Goal: Task Accomplishment & Management: Manage account settings

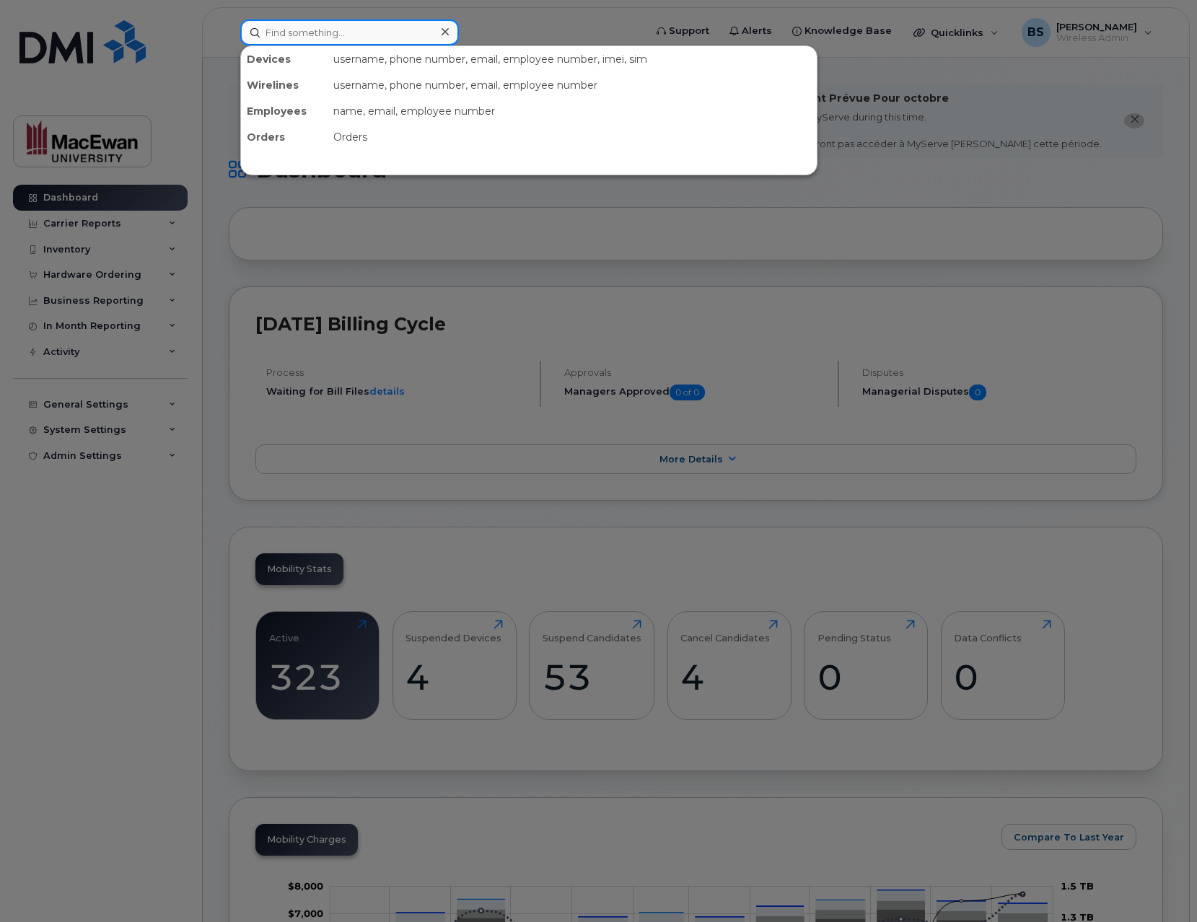
click at [379, 45] on div "Devices username, phone number, email, employee number, imei, sim Wirelines use…" at bounding box center [437, 32] width 395 height 26
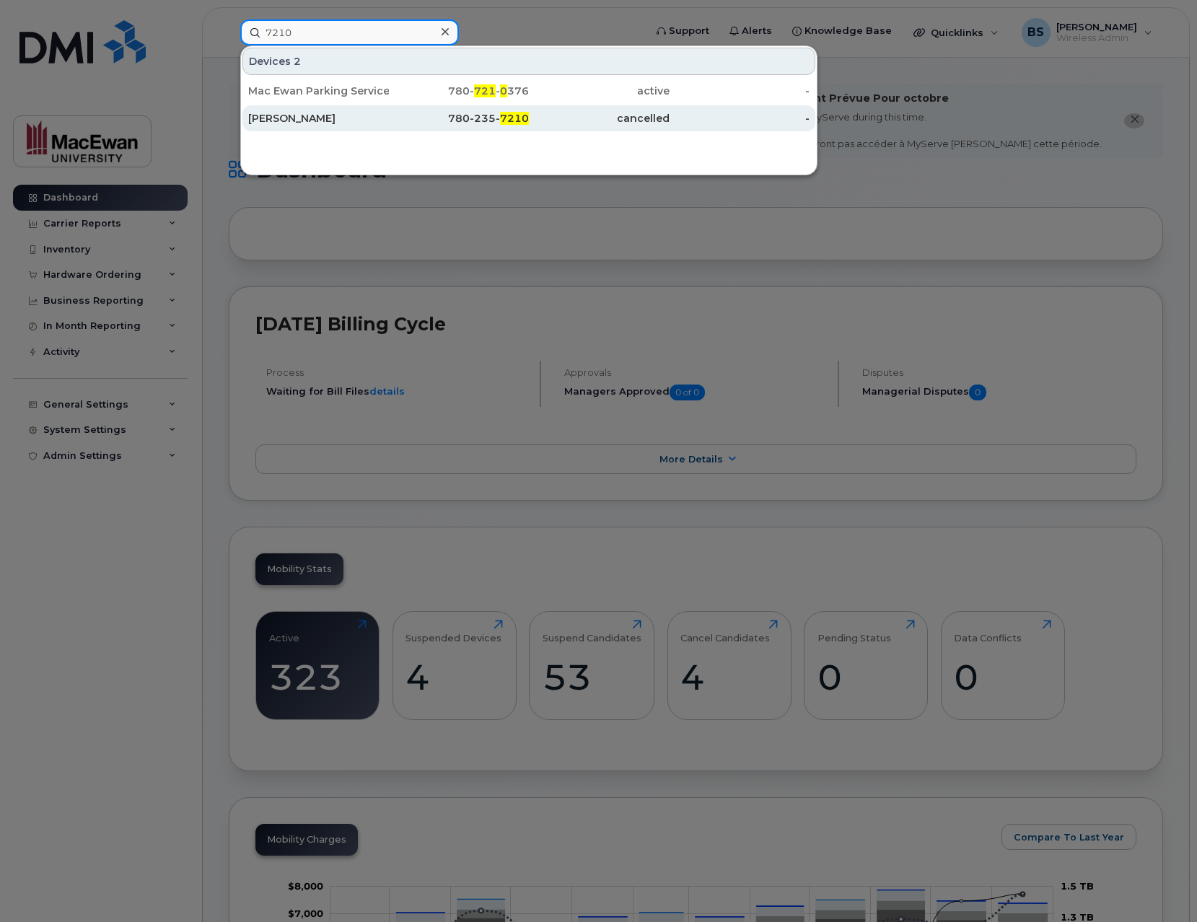
type input "7210"
click at [338, 122] on div "[PERSON_NAME]" at bounding box center [318, 118] width 141 height 14
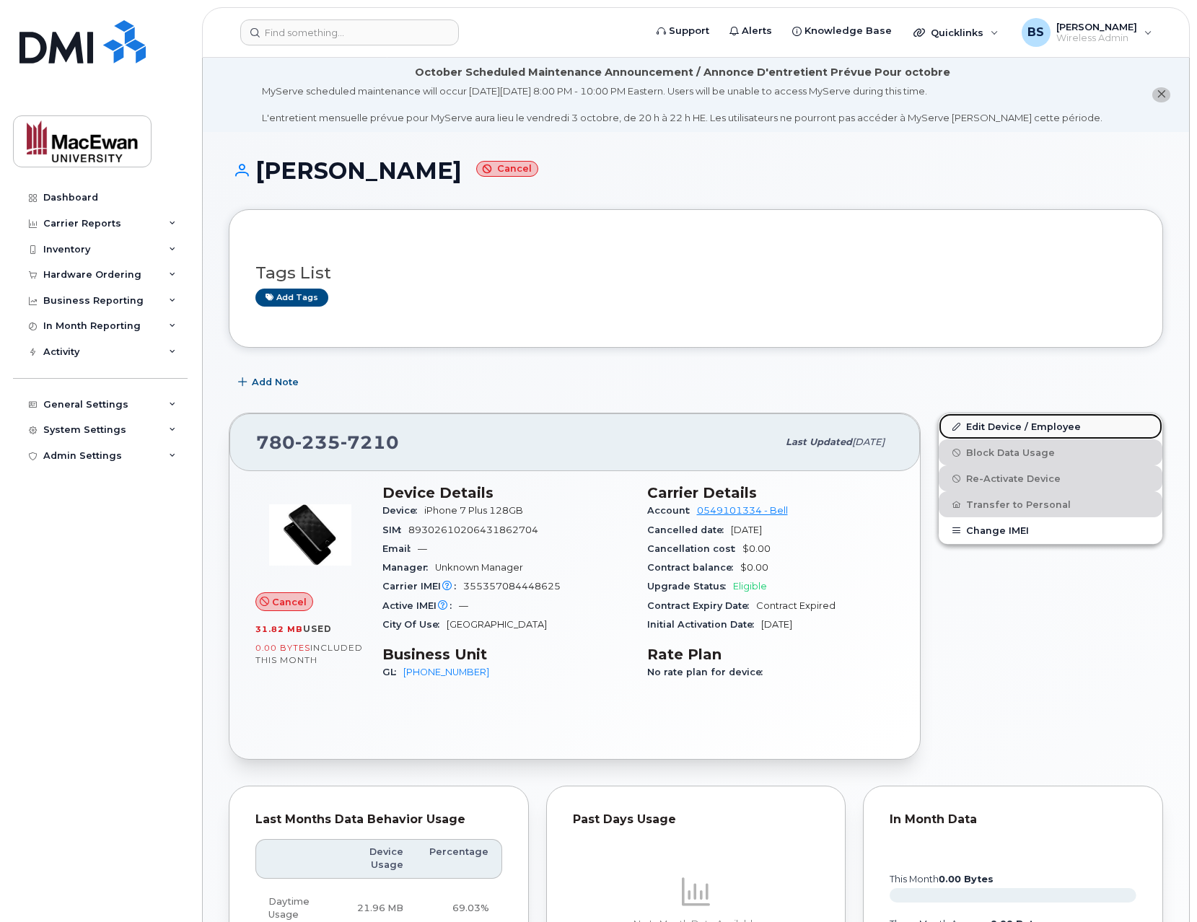
click at [1000, 421] on link "Edit Device / Employee" at bounding box center [1051, 426] width 224 height 26
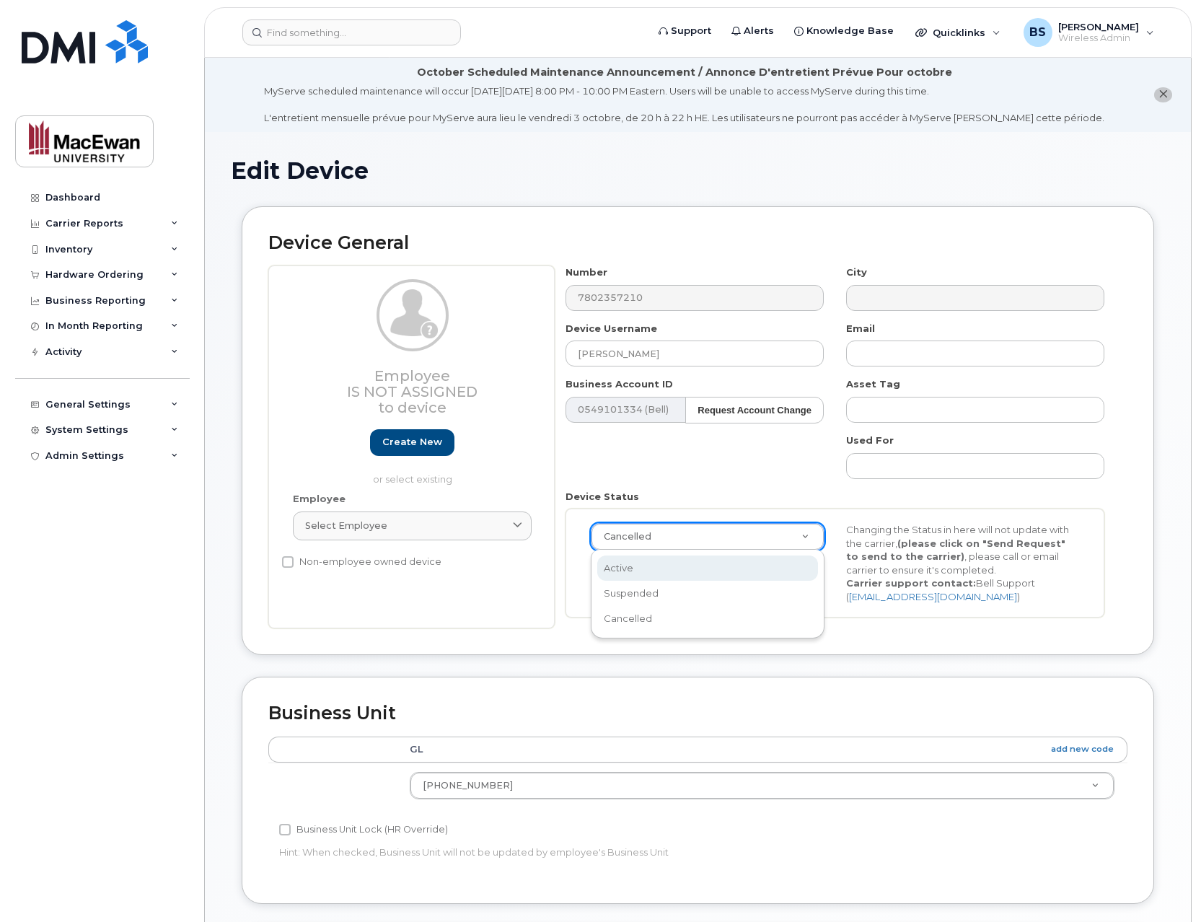
scroll to position [0, 4]
select select "active"
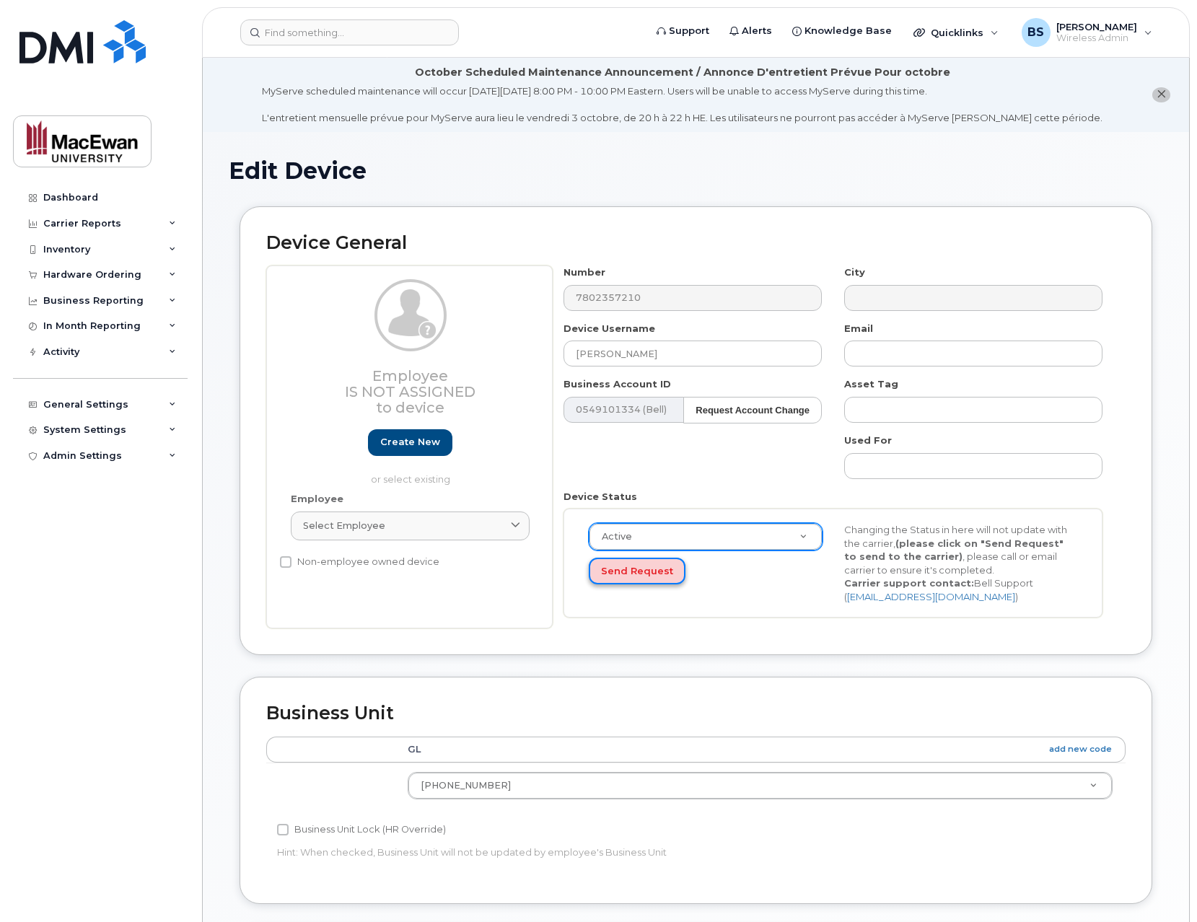
click at [655, 571] on button "Send Request" at bounding box center [637, 571] width 97 height 27
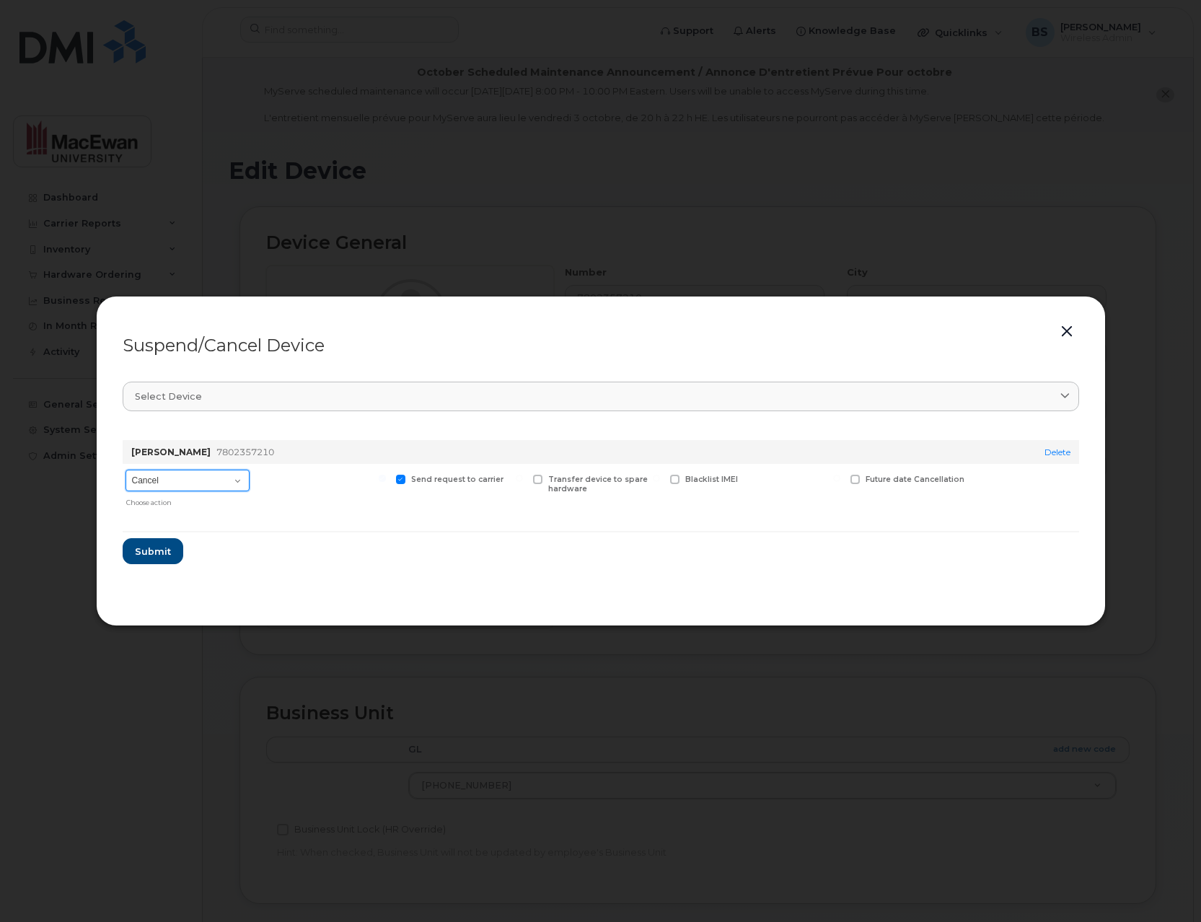
click at [196, 473] on select "Cancel Suspend - Extend Suspension Suspend - Reduced Rate Suspend - Full Rate S…" at bounding box center [188, 481] width 124 height 22
select select "[object Object]"
click at [126, 470] on select "Cancel Suspend - Extend Suspension Suspend - Reduced Rate Suspend - Full Rate S…" at bounding box center [188, 481] width 124 height 22
click at [769, 476] on span at bounding box center [765, 479] width 9 height 9
click at [750, 476] on input "New Username" at bounding box center [746, 478] width 7 height 7
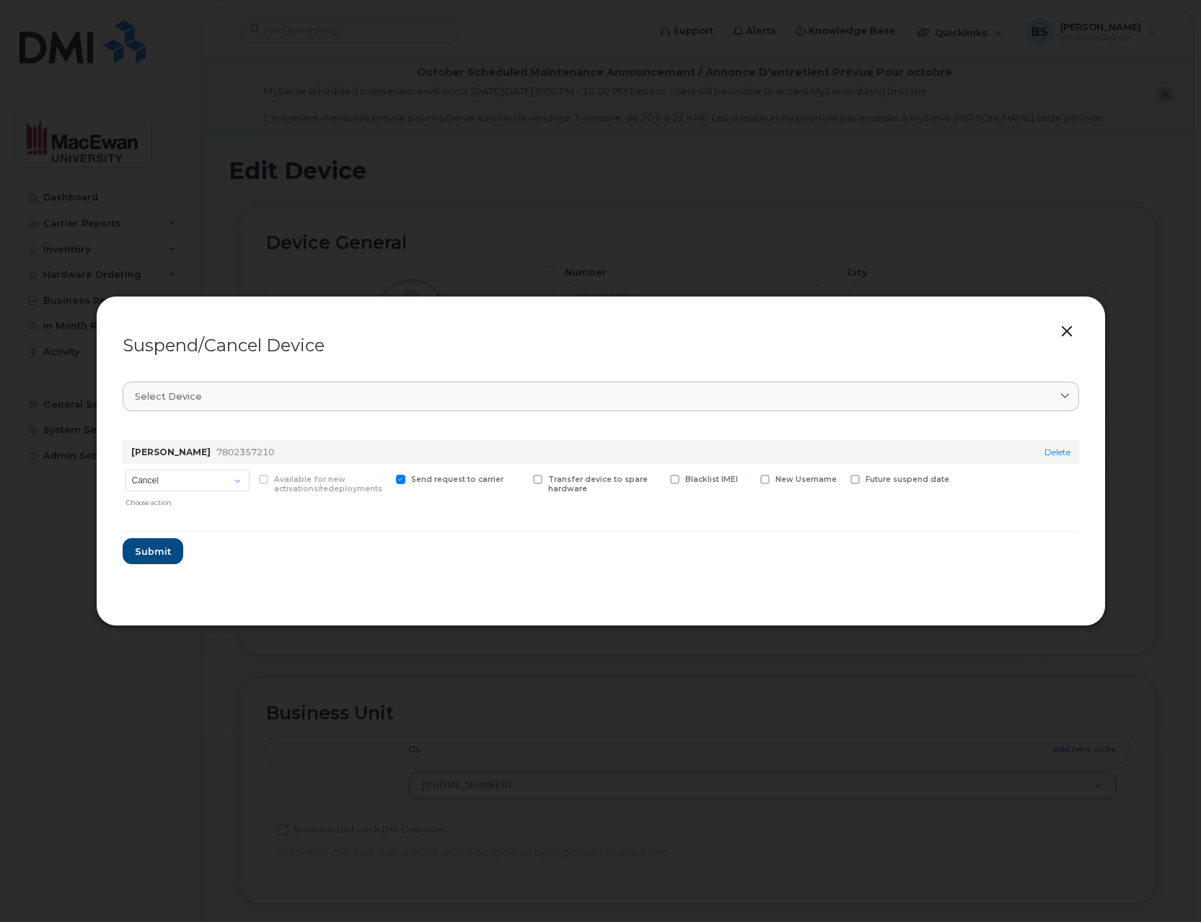
checkbox input "true"
click at [779, 499] on input "text" at bounding box center [801, 502] width 81 height 26
type input "j"
type input "Jennifer Roman Vargas"
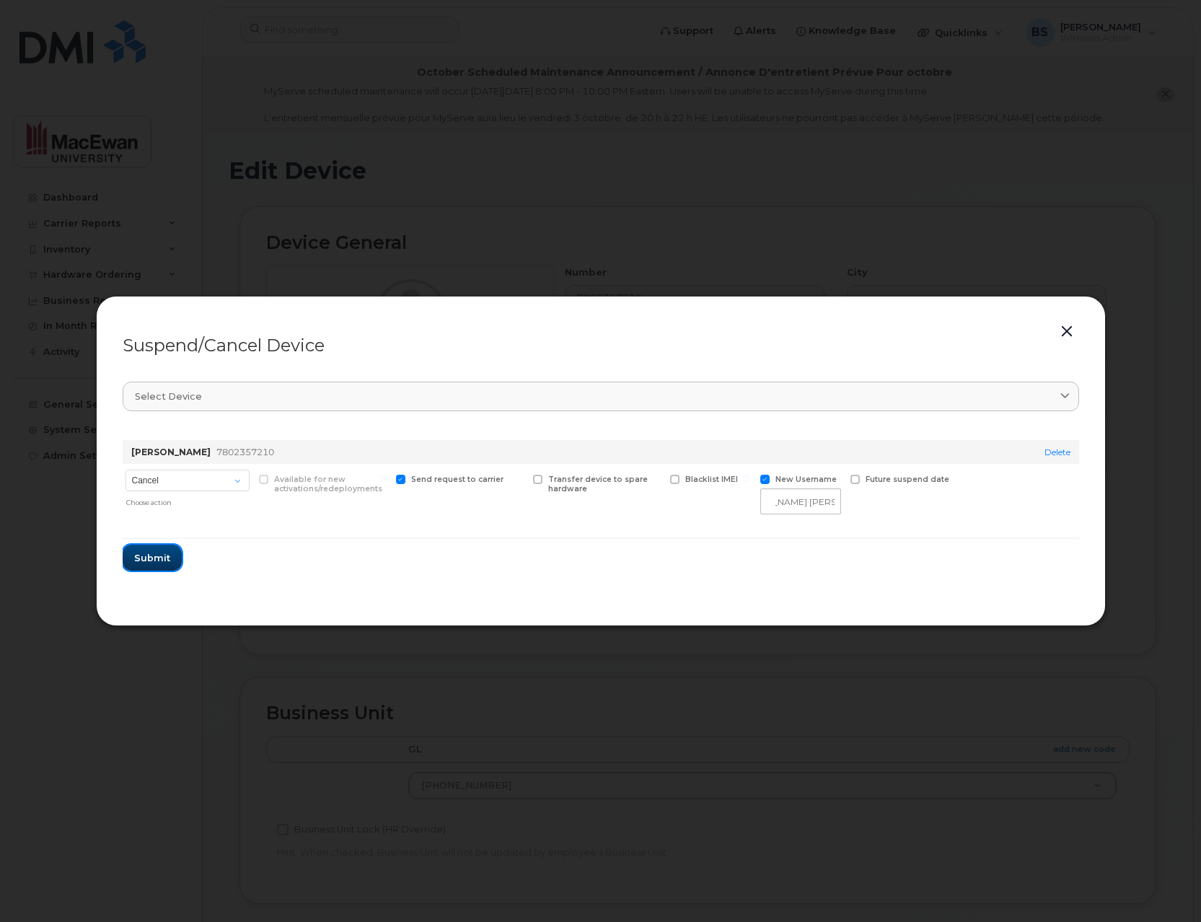
scroll to position [0, 0]
click at [133, 556] on button "Submit" at bounding box center [152, 558] width 59 height 26
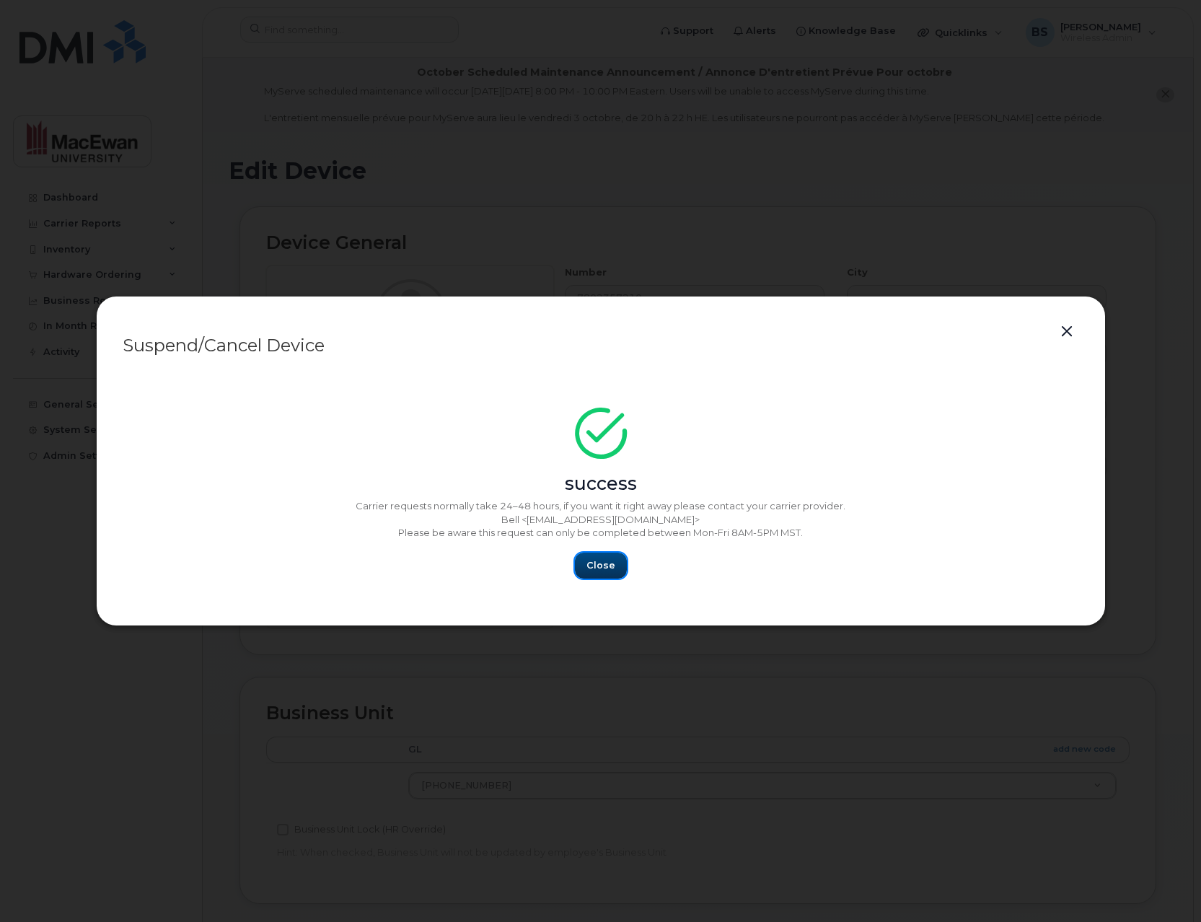
click at [600, 568] on span "Close" at bounding box center [601, 566] width 29 height 14
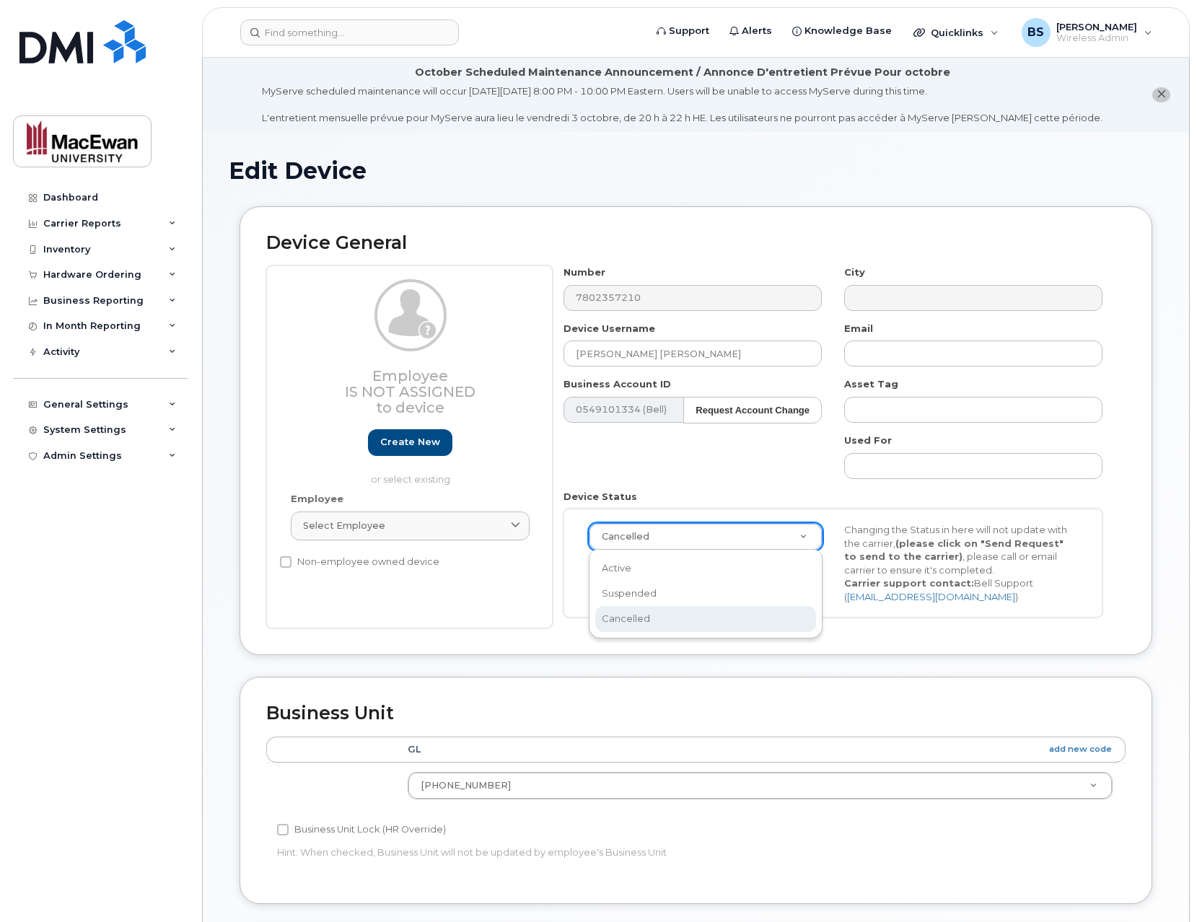
scroll to position [0, 4]
click at [649, 573] on button "Send Request" at bounding box center [637, 571] width 97 height 27
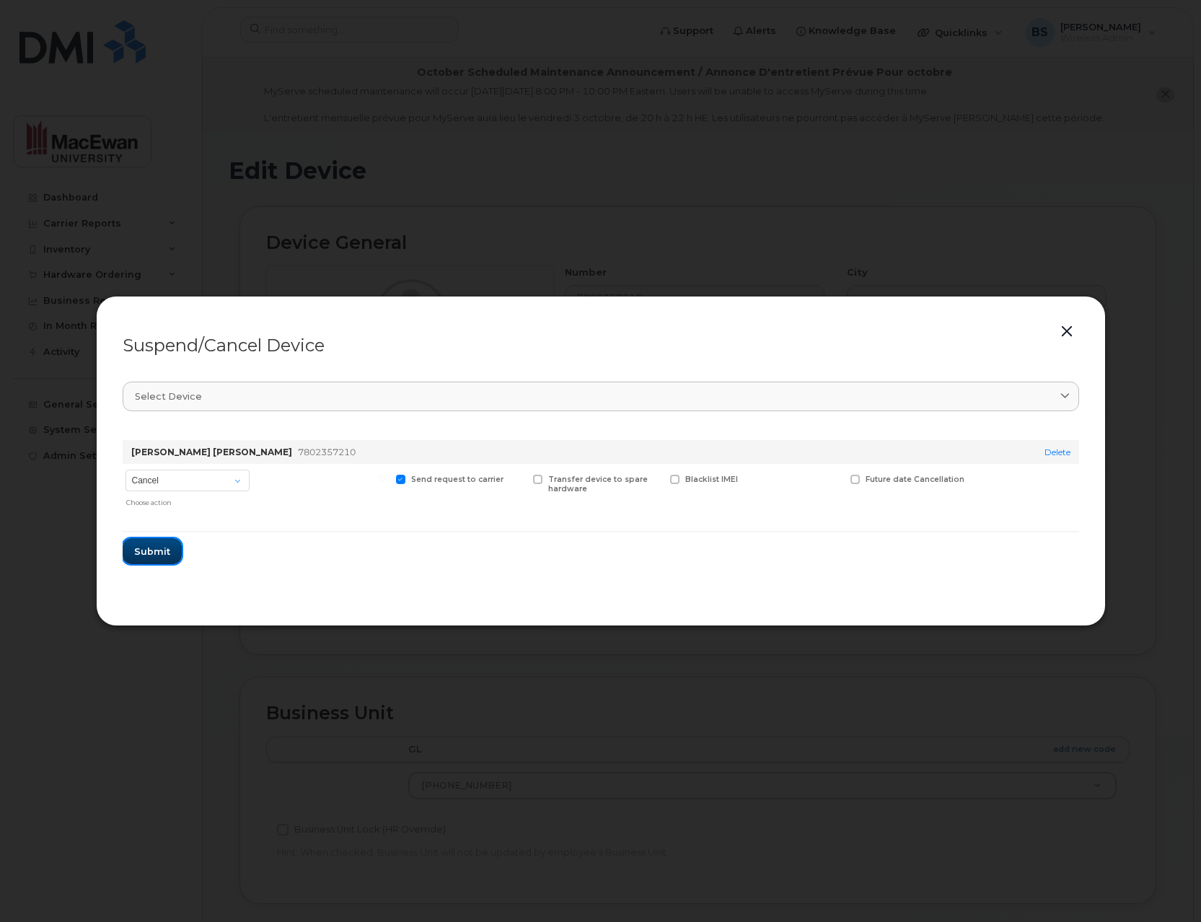
click at [166, 548] on span "Submit" at bounding box center [152, 552] width 36 height 14
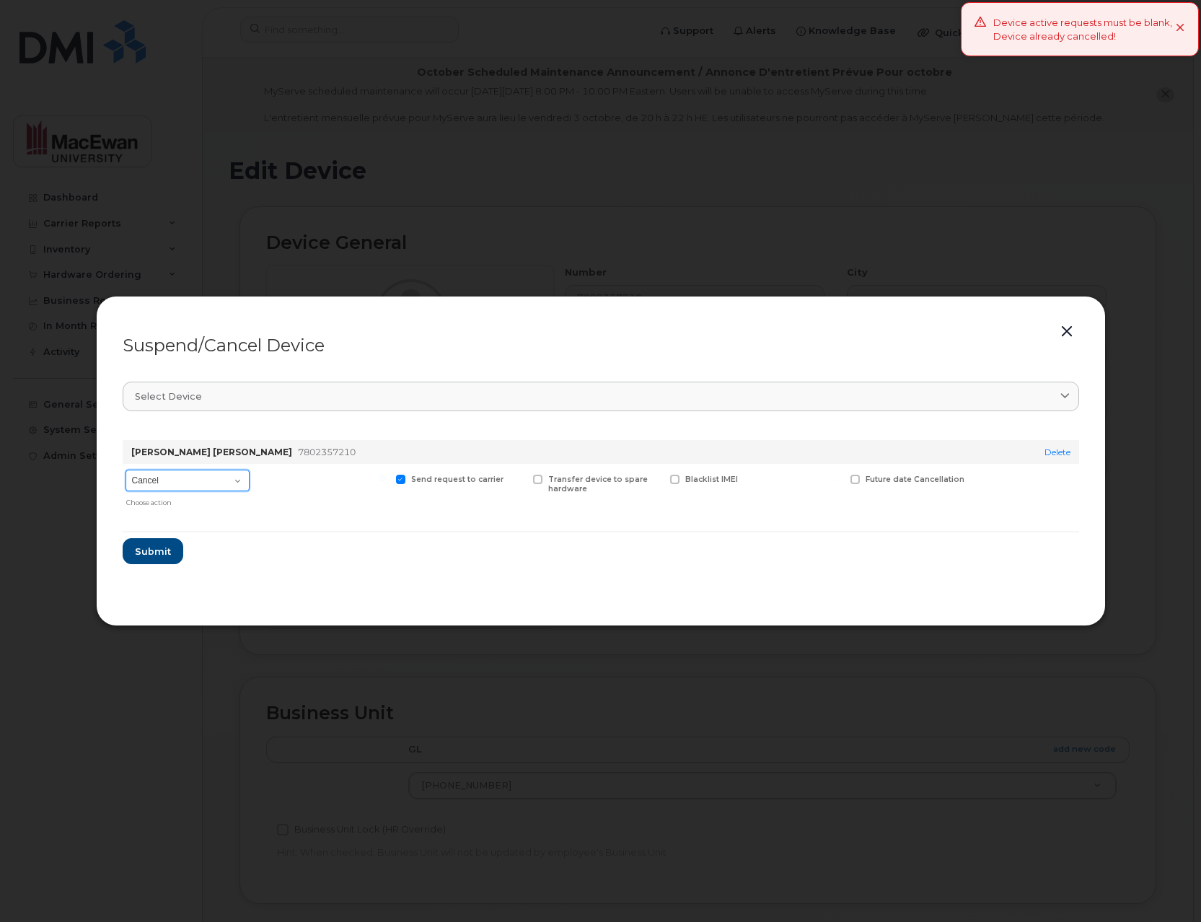
click at [237, 480] on select "Cancel Suspend - Extend Suspension Suspend - Reduced Rate Suspend - Full Rate S…" at bounding box center [188, 481] width 124 height 22
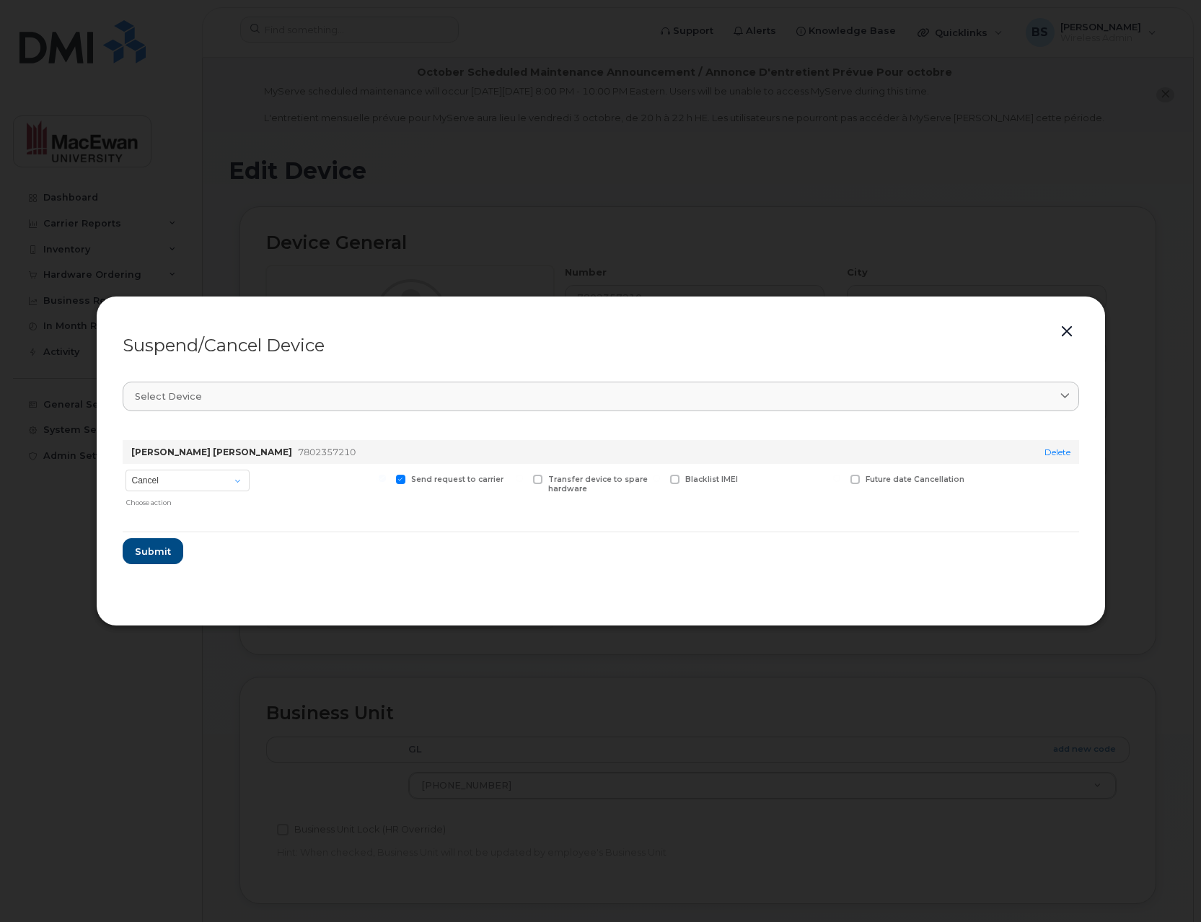
click at [855, 476] on span at bounding box center [855, 479] width 9 height 9
click at [841, 476] on input "Future date Cancellation" at bounding box center [836, 478] width 7 height 7
checkbox input "true"
click at [875, 505] on input "date" at bounding box center [909, 502] width 117 height 26
drag, startPoint x: 933, startPoint y: 504, endPoint x: 941, endPoint y: 504, distance: 7.9
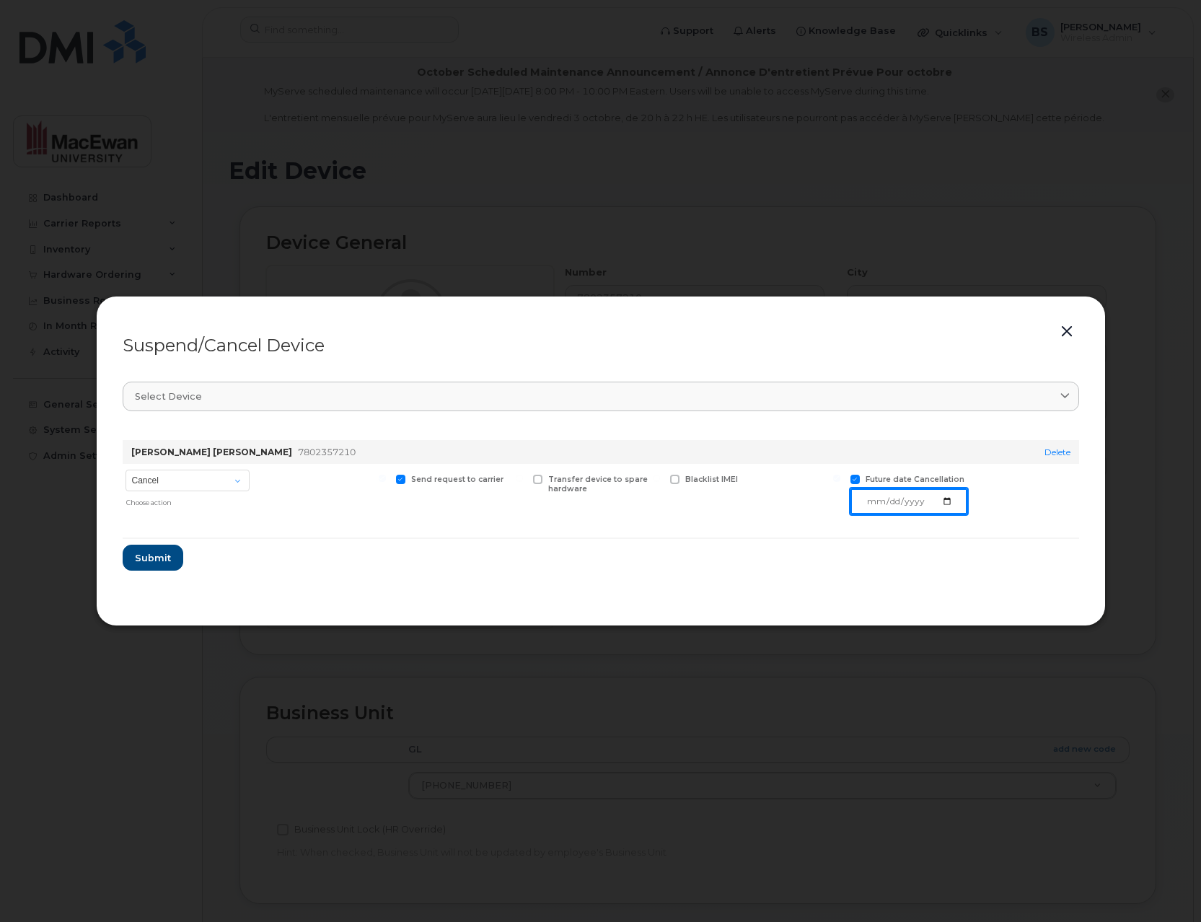
click at [934, 504] on input "date" at bounding box center [909, 502] width 117 height 26
click at [953, 502] on input "date" at bounding box center [909, 502] width 117 height 26
type input "2025-09-25"
click at [165, 555] on span "Submit" at bounding box center [152, 558] width 36 height 14
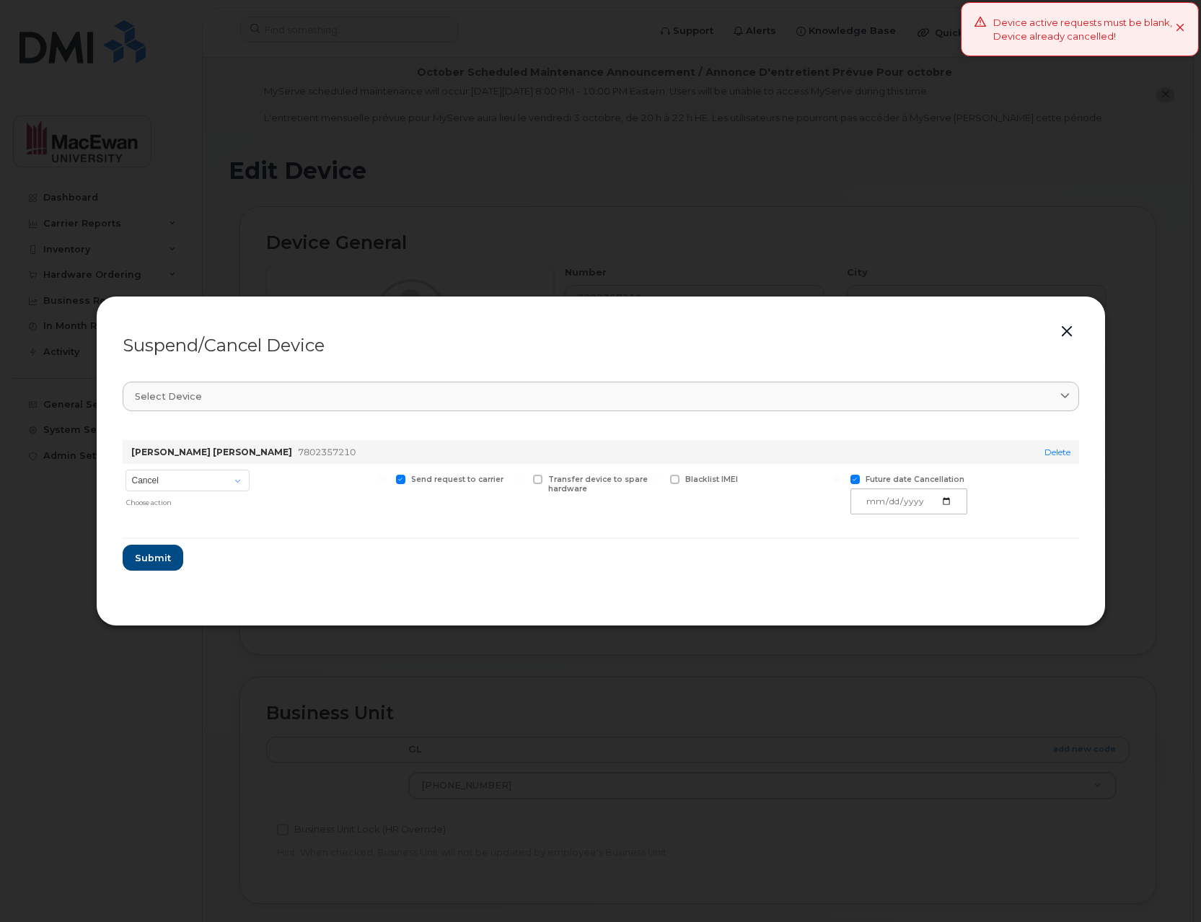
click at [1188, 27] on div "Device active requests must be blank, Device already cancelled!" at bounding box center [1080, 29] width 238 height 54
click at [1060, 333] on button "button" at bounding box center [1067, 332] width 22 height 20
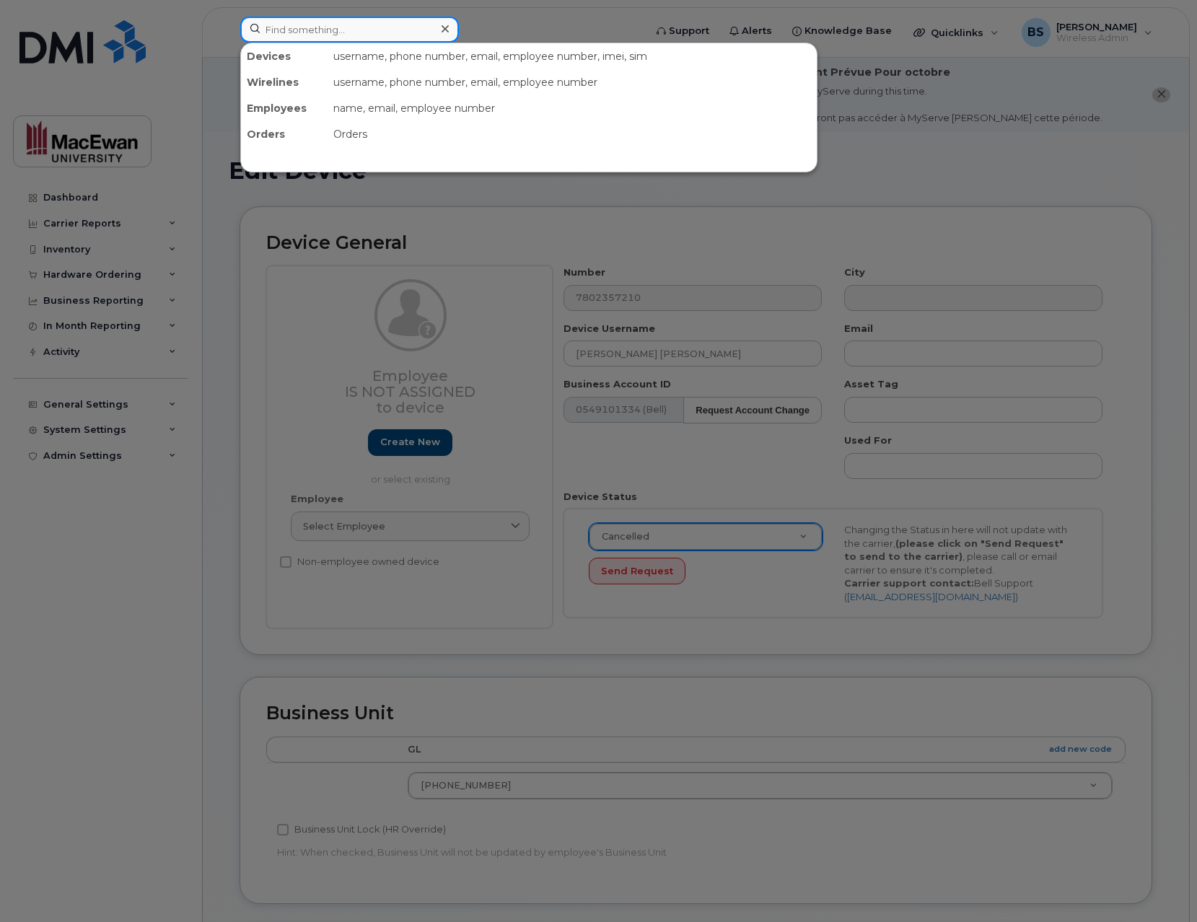
click at [336, 31] on input at bounding box center [349, 30] width 219 height 26
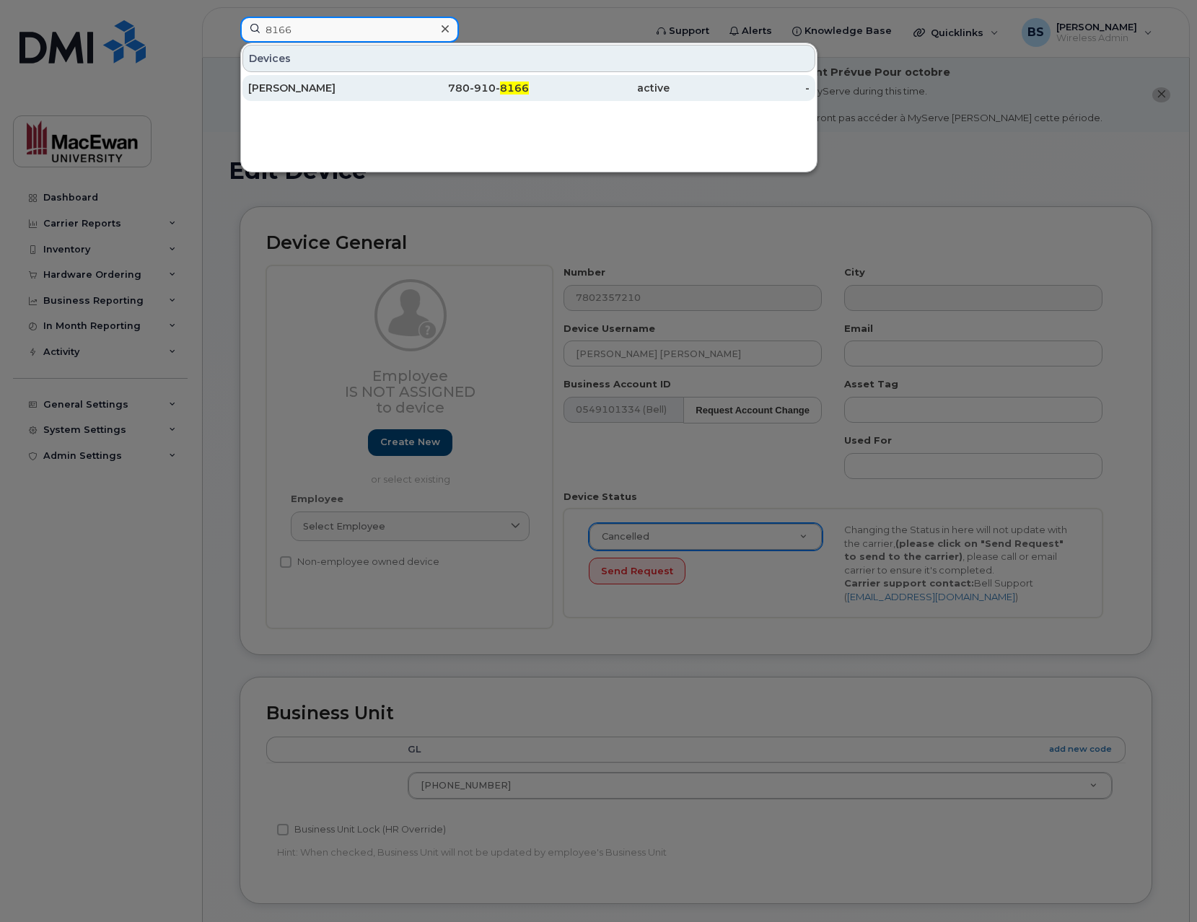
type input "8166"
click at [362, 93] on div "Megan Schellenberg" at bounding box center [318, 88] width 141 height 14
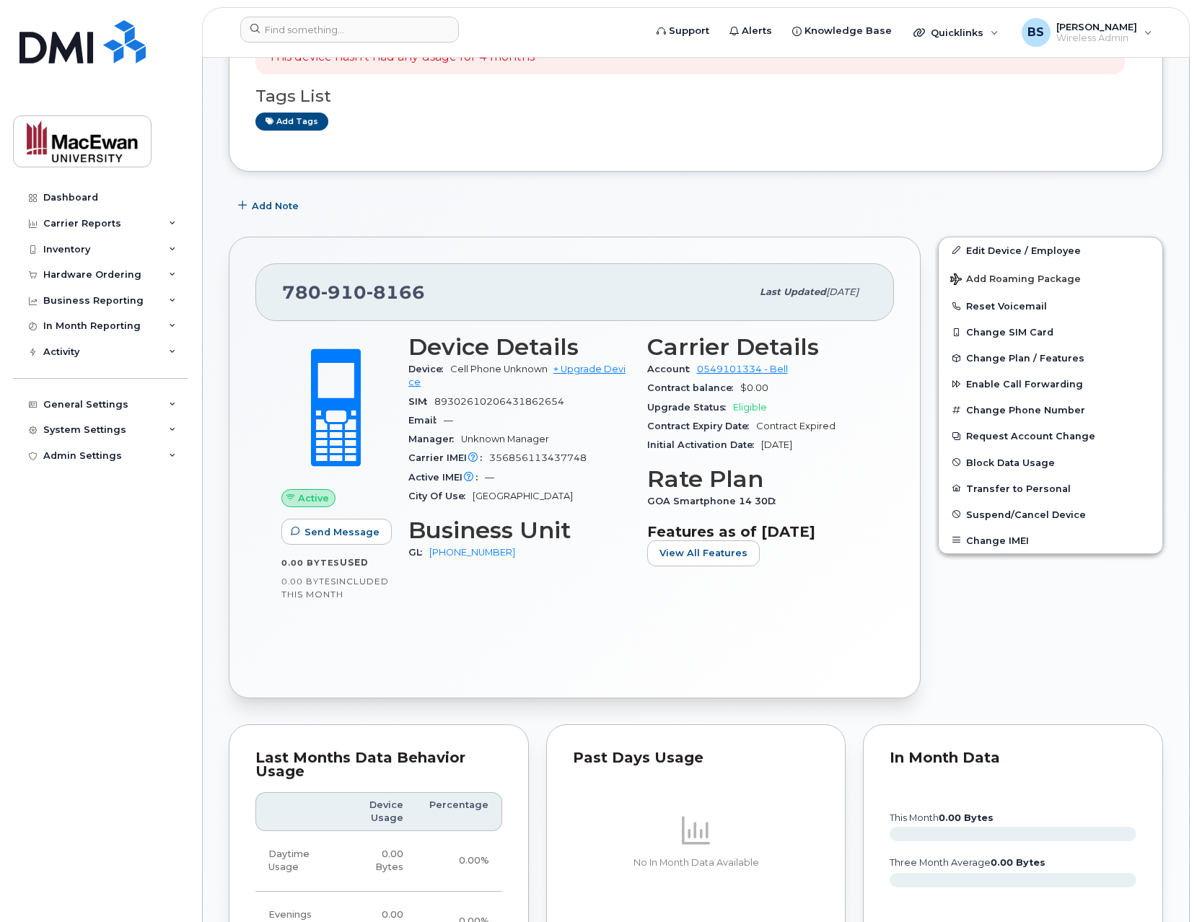
scroll to position [231, 0]
click at [1033, 515] on span "Suspend/Cancel Device" at bounding box center [1026, 514] width 120 height 11
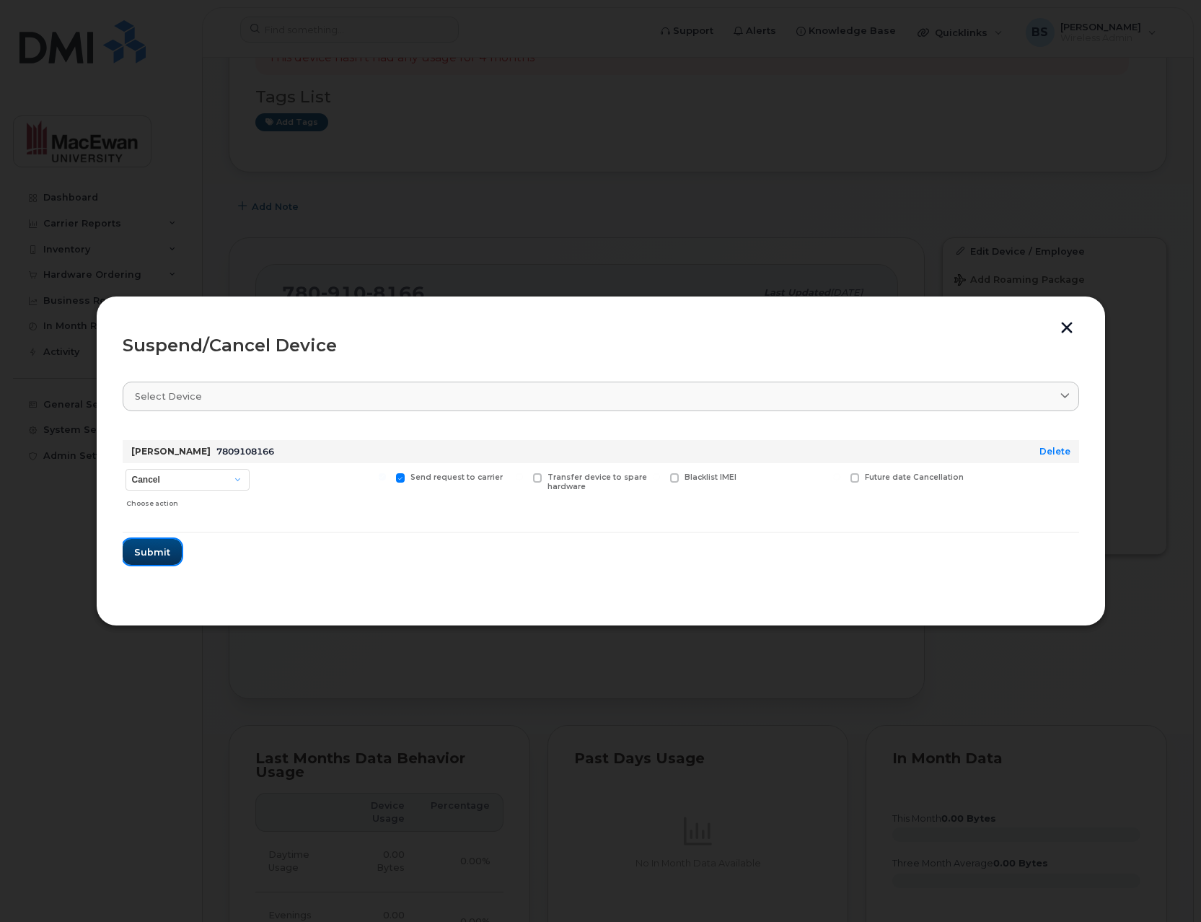
click at [162, 549] on span "Submit" at bounding box center [152, 553] width 36 height 14
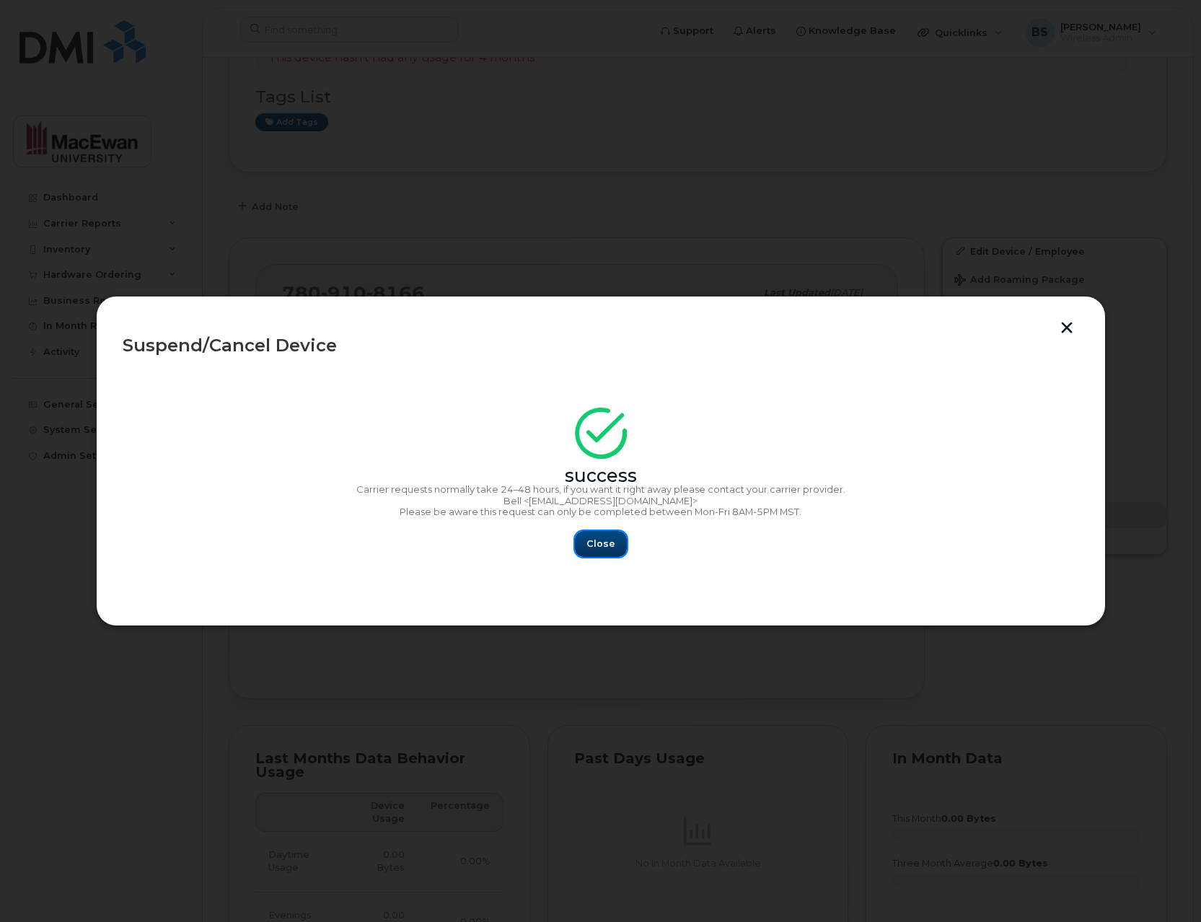
click at [597, 551] on button "Close" at bounding box center [601, 544] width 52 height 26
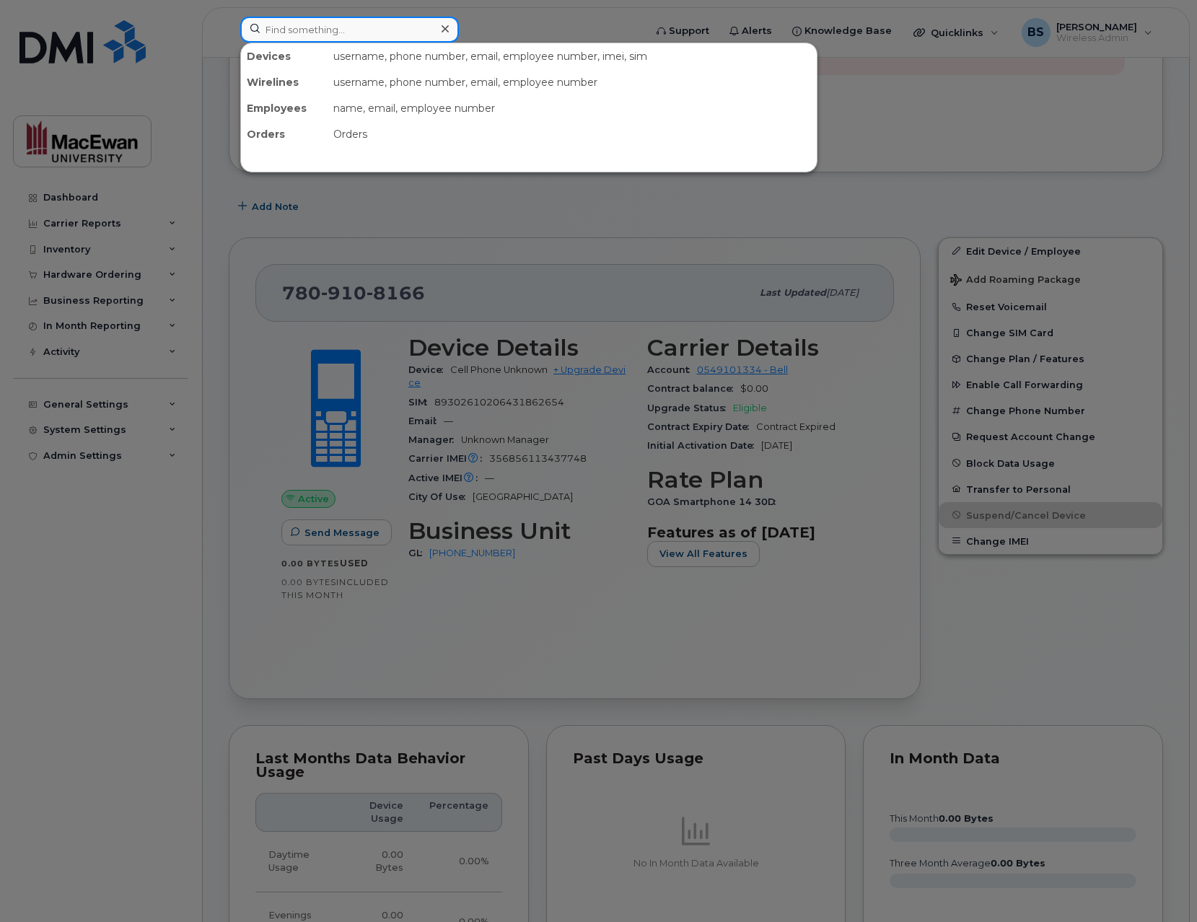
click at [343, 24] on input at bounding box center [349, 30] width 219 height 26
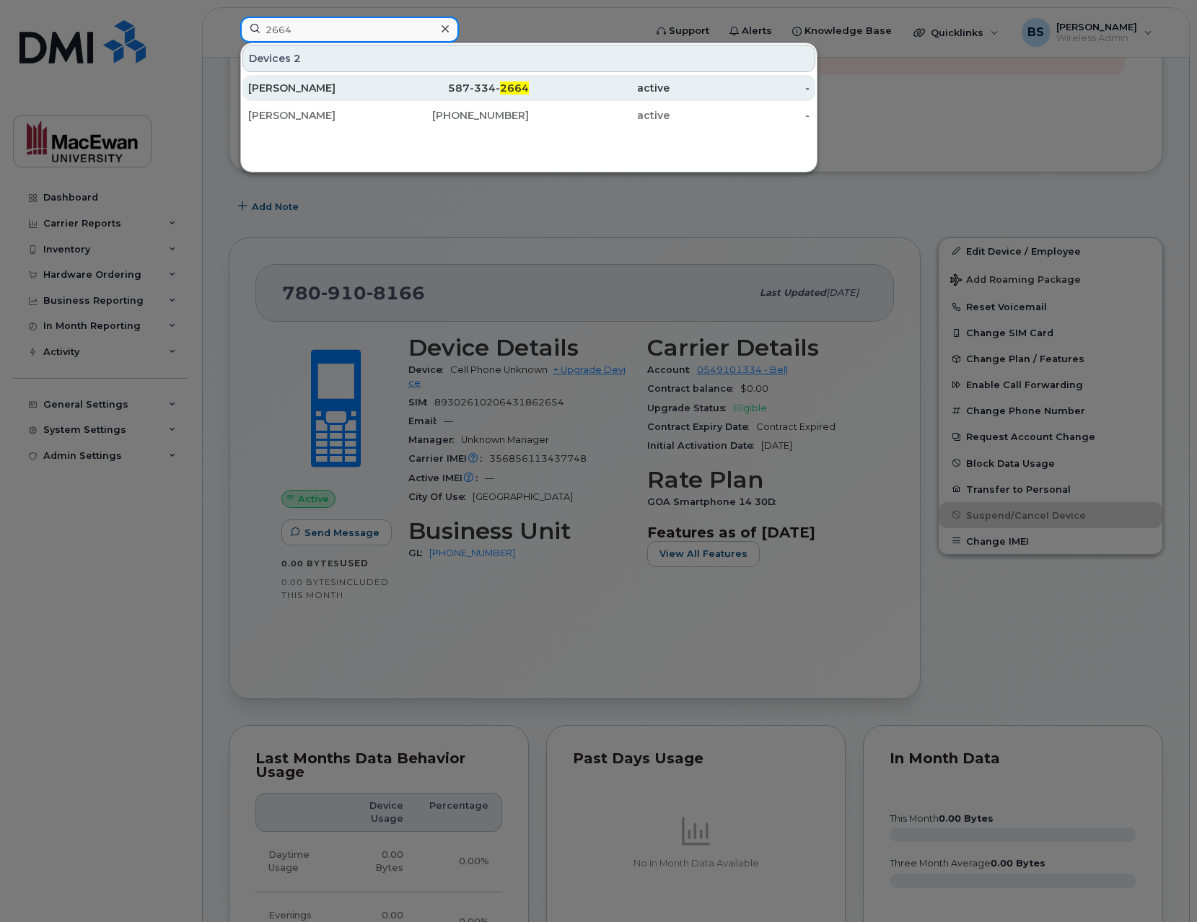
type input "2664"
click at [349, 83] on div "Yash Parmar" at bounding box center [318, 88] width 141 height 14
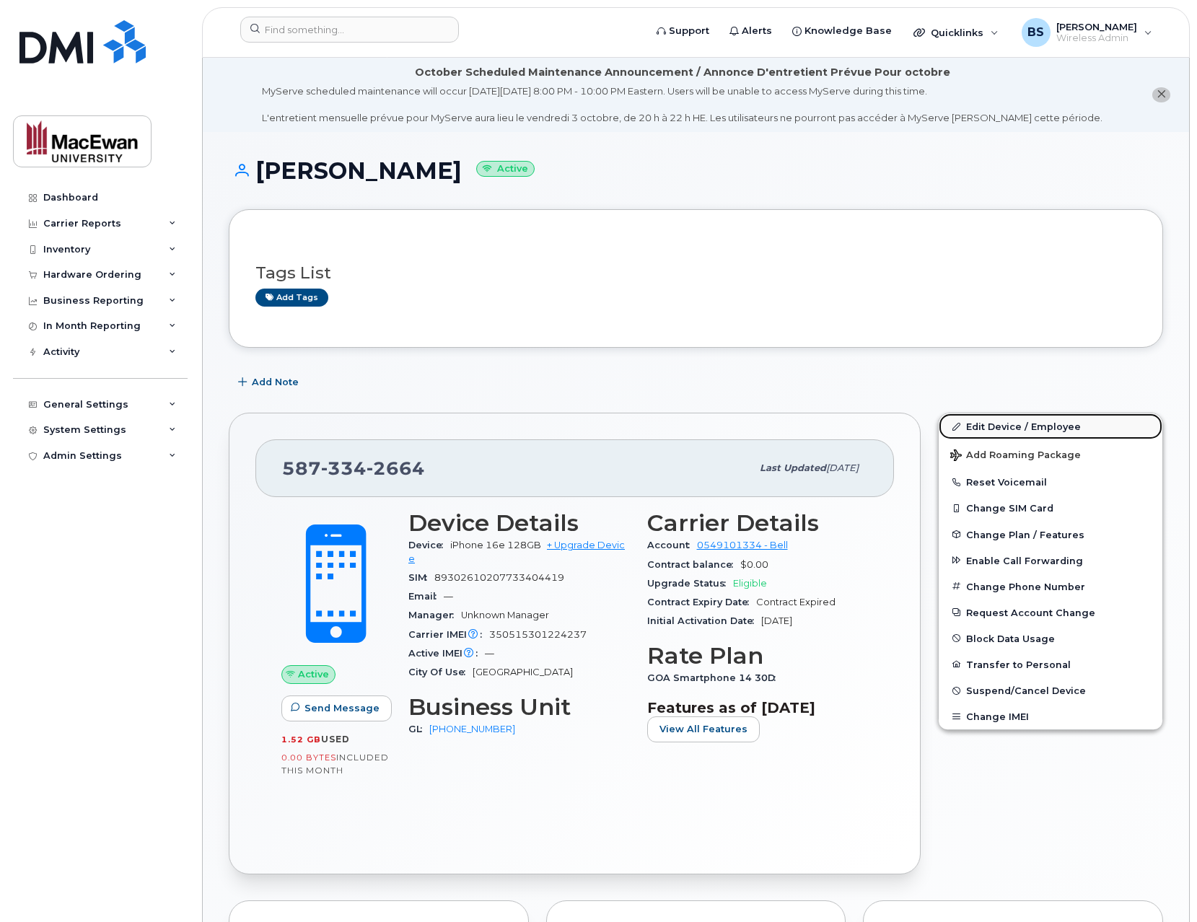
click at [1011, 425] on link "Edit Device / Employee" at bounding box center [1051, 426] width 224 height 26
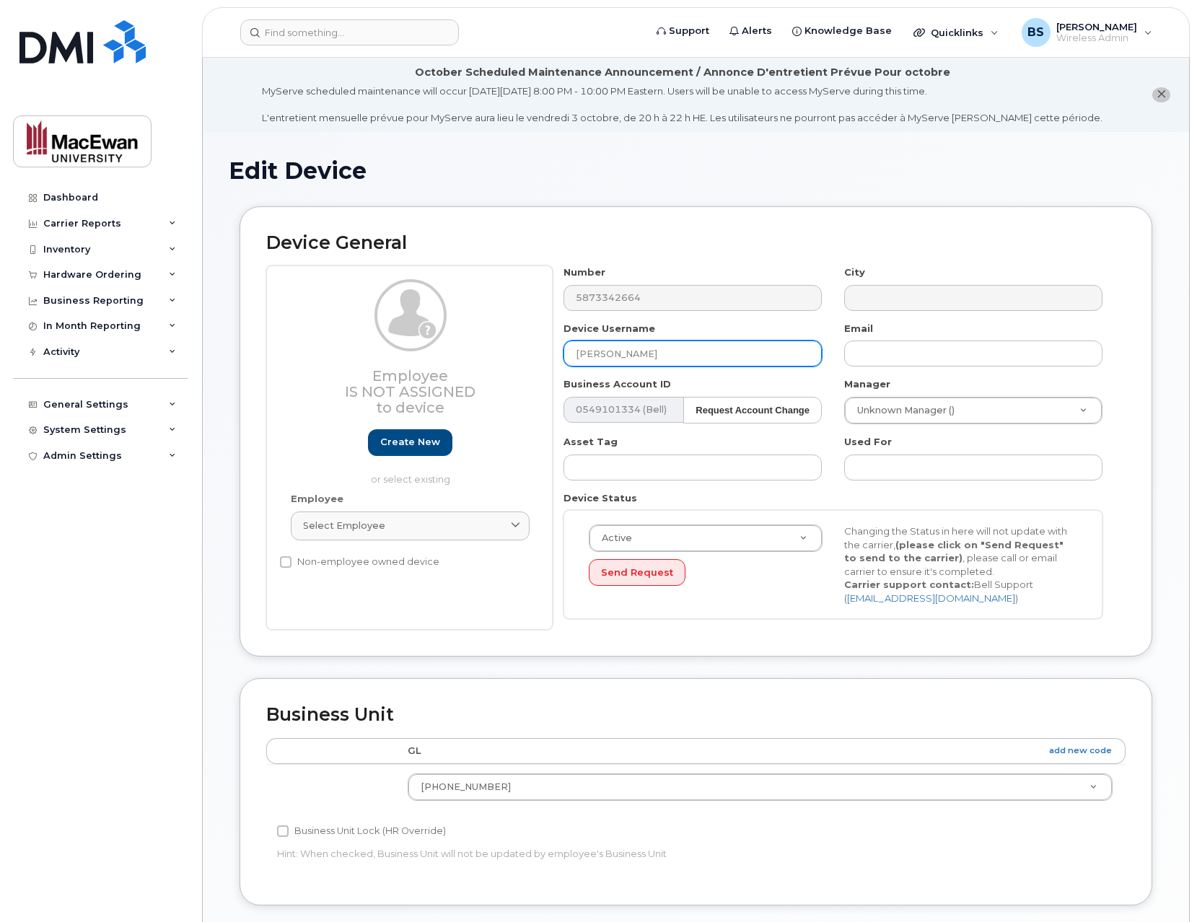
click at [613, 351] on input "[PERSON_NAME]" at bounding box center [693, 354] width 258 height 26
paste input "[PERSON_NAME] [PERSON_NAME]"
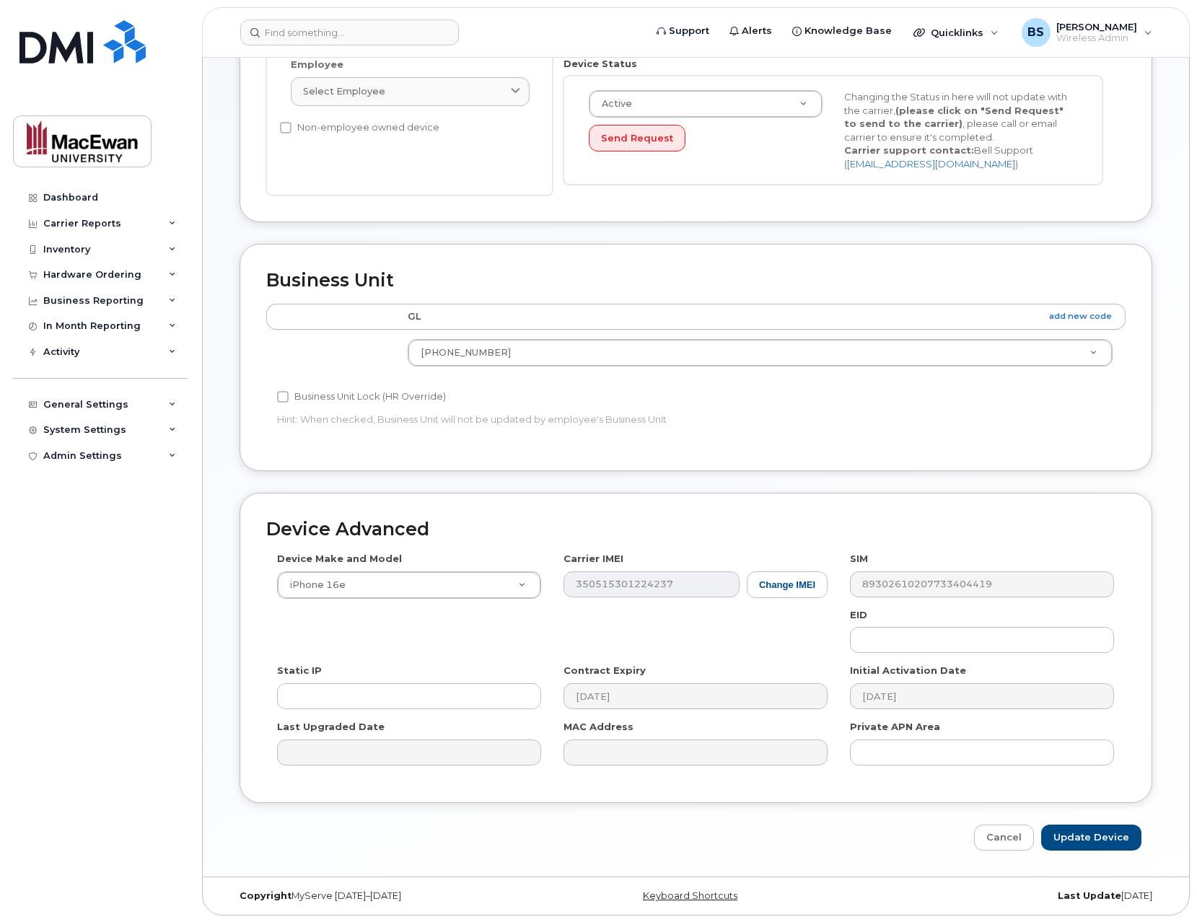
scroll to position [435, 0]
type input "[PERSON_NAME] [PERSON_NAME]"
click at [1101, 831] on input "Update Device" at bounding box center [1091, 837] width 100 height 27
type input "Saving..."
